Goal: Use online tool/utility: Utilize a website feature to perform a specific function

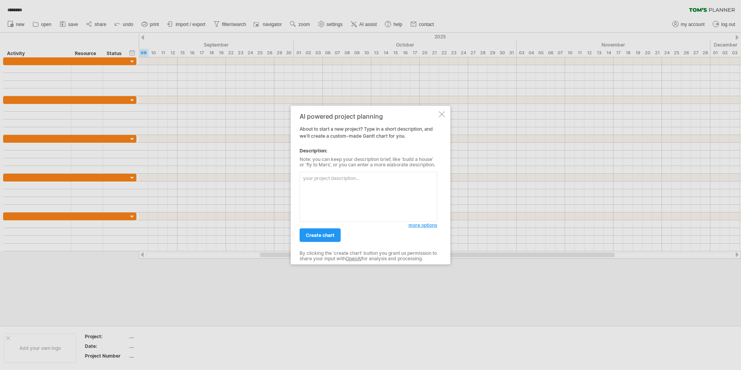
click at [339, 187] on textarea at bounding box center [367, 197] width 137 height 50
click at [332, 174] on textarea at bounding box center [367, 197] width 137 height 50
type textarea "re-print carrier"
click at [325, 234] on span "create chart" at bounding box center [320, 235] width 29 height 6
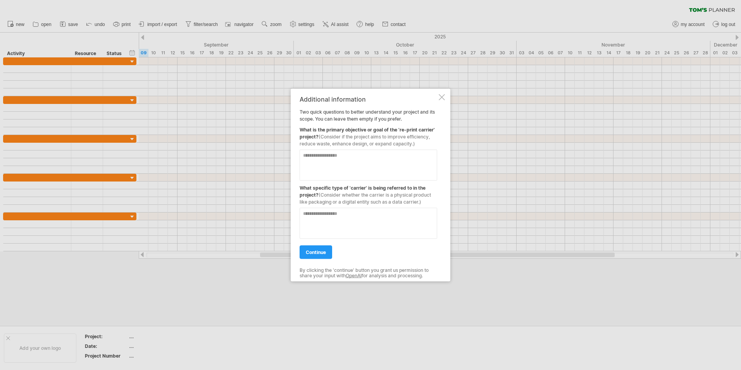
click at [359, 166] on textarea at bounding box center [367, 165] width 137 height 31
click at [363, 222] on textarea at bounding box center [367, 223] width 137 height 31
type textarea "**********"
click at [323, 256] on link "continue" at bounding box center [315, 252] width 33 height 14
